Goal: Information Seeking & Learning: Understand process/instructions

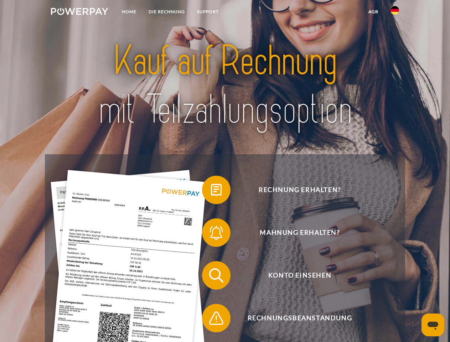
click at [80, 12] on img at bounding box center [79, 11] width 57 height 7
click at [395, 12] on img at bounding box center [395, 10] width 9 height 9
click at [373, 12] on link "agb" at bounding box center [374, 11] width 22 height 13
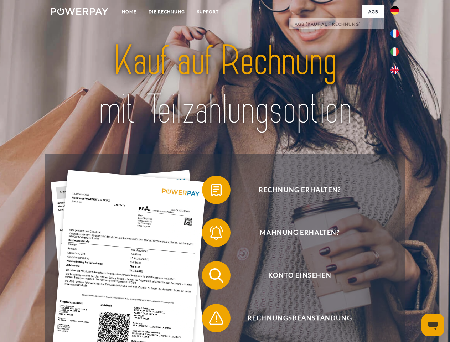
click at [211, 192] on span at bounding box center [206, 190] width 36 height 36
click at [211, 234] on span at bounding box center [206, 233] width 36 height 36
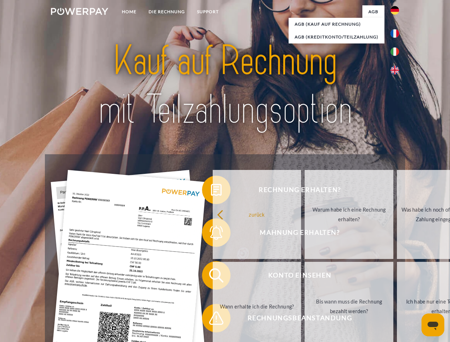
click at [305, 277] on link "Bis wann muss die Rechnung bezahlt werden?" at bounding box center [349, 306] width 89 height 89
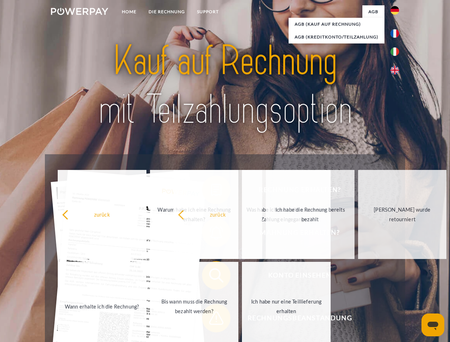
click at [211, 320] on span at bounding box center [206, 319] width 36 height 36
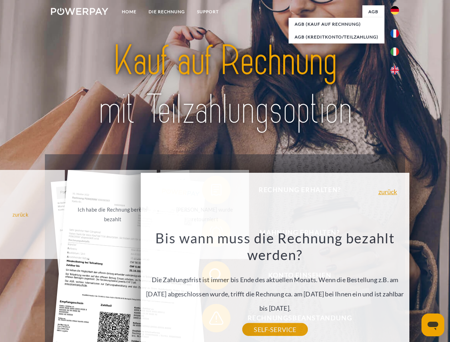
click at [433, 325] on icon "Messaging-Fenster öffnen" at bounding box center [433, 326] width 11 height 9
